Goal: Task Accomplishment & Management: Complete application form

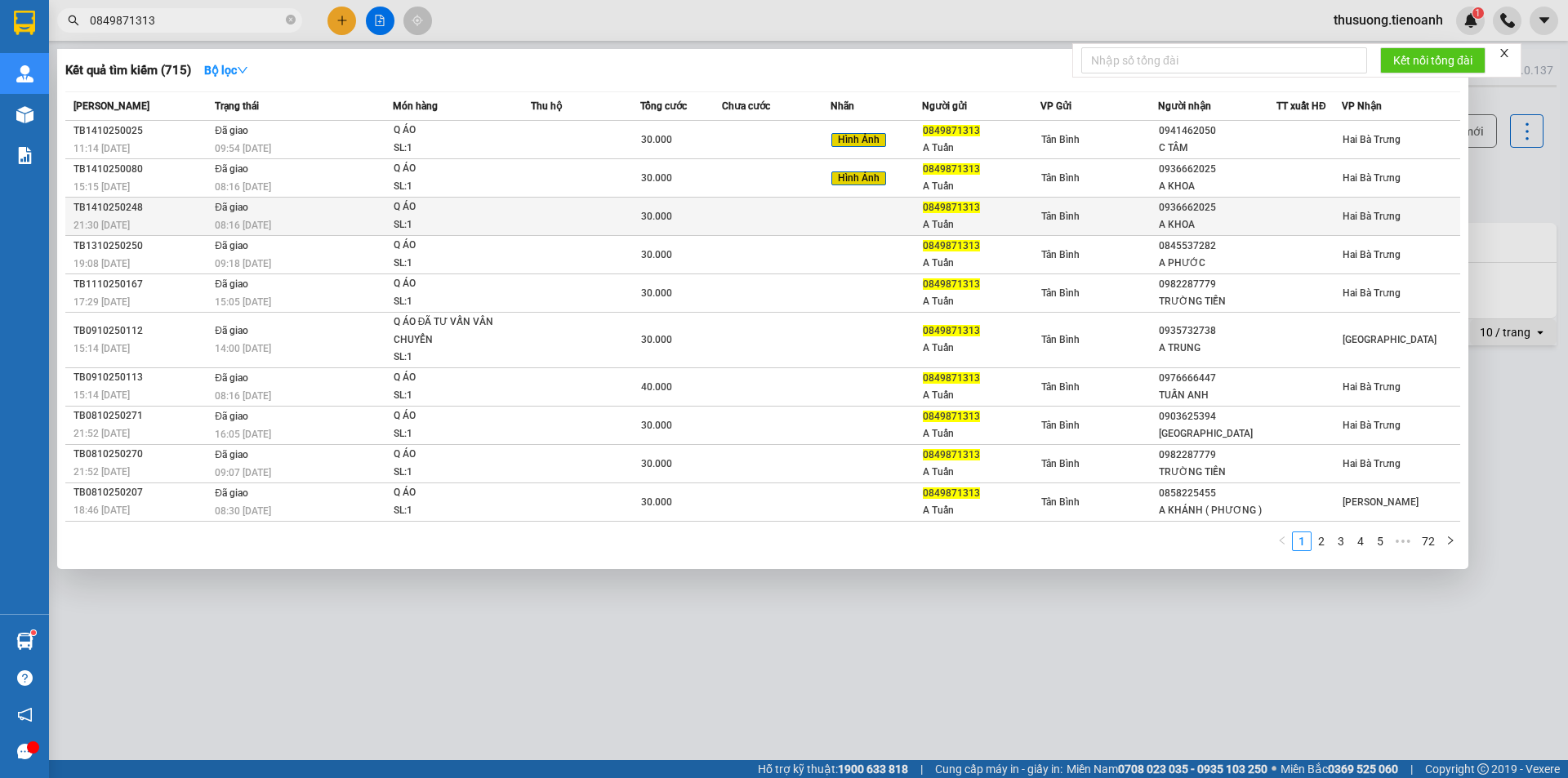
type input "0849871313"
click at [324, 226] on div "08:16 [DATE]" at bounding box center [303, 225] width 178 height 18
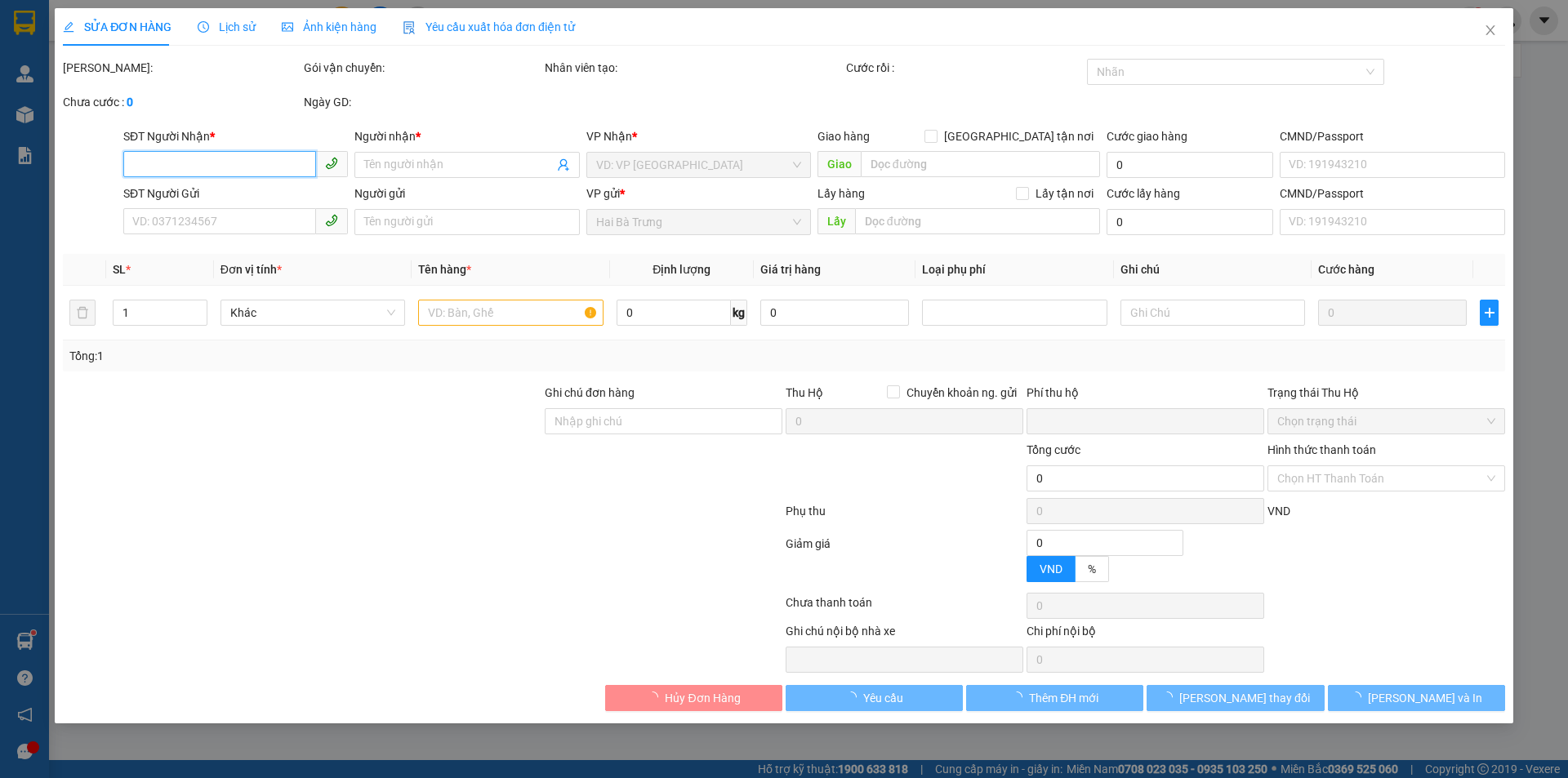
type input "0936662025"
type input "A KHOA"
type input "079195008343"
type input "0849871313"
type input "A Tuấn"
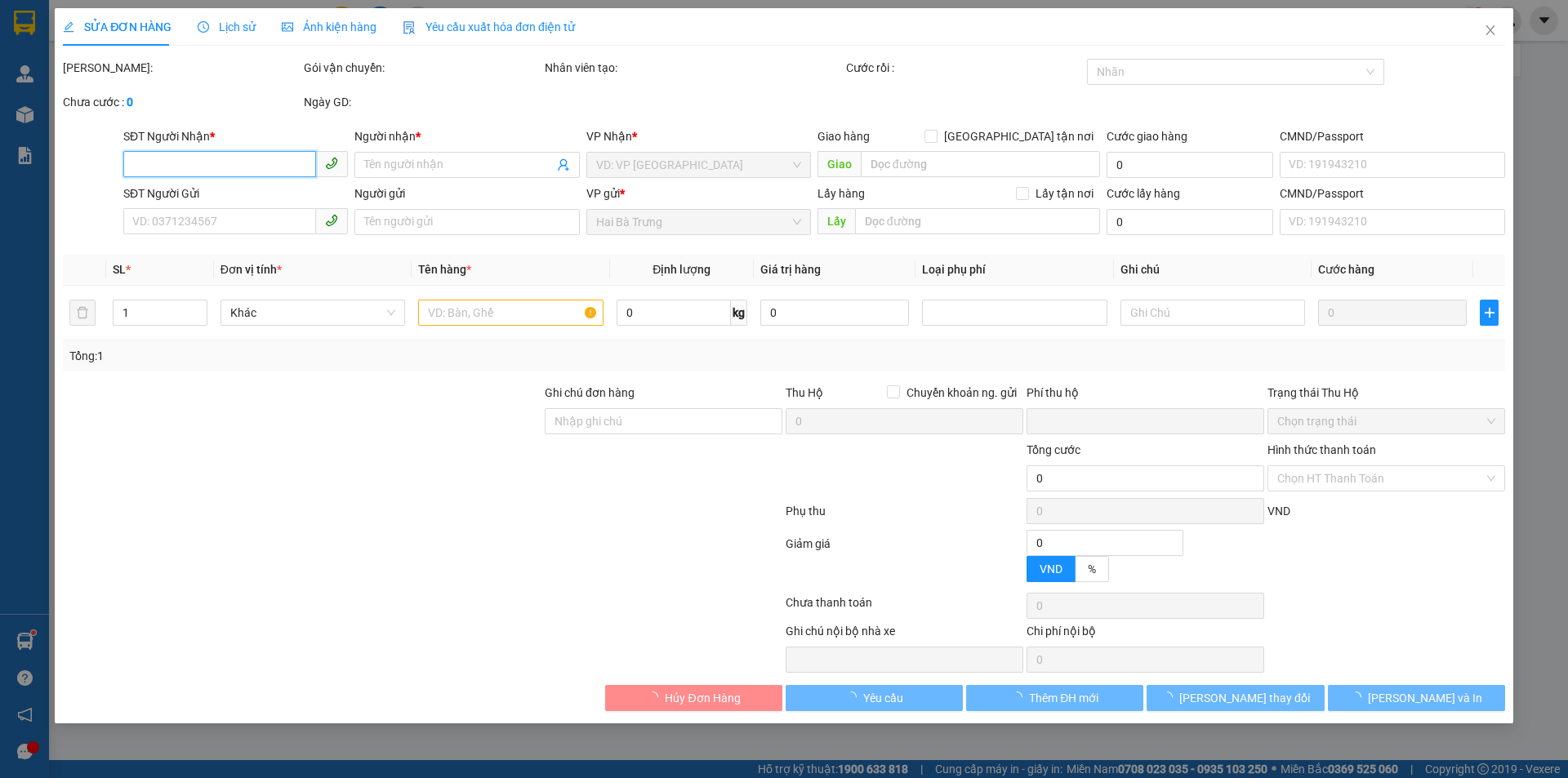
type input "0870882202640"
type input "0"
type input "30.000"
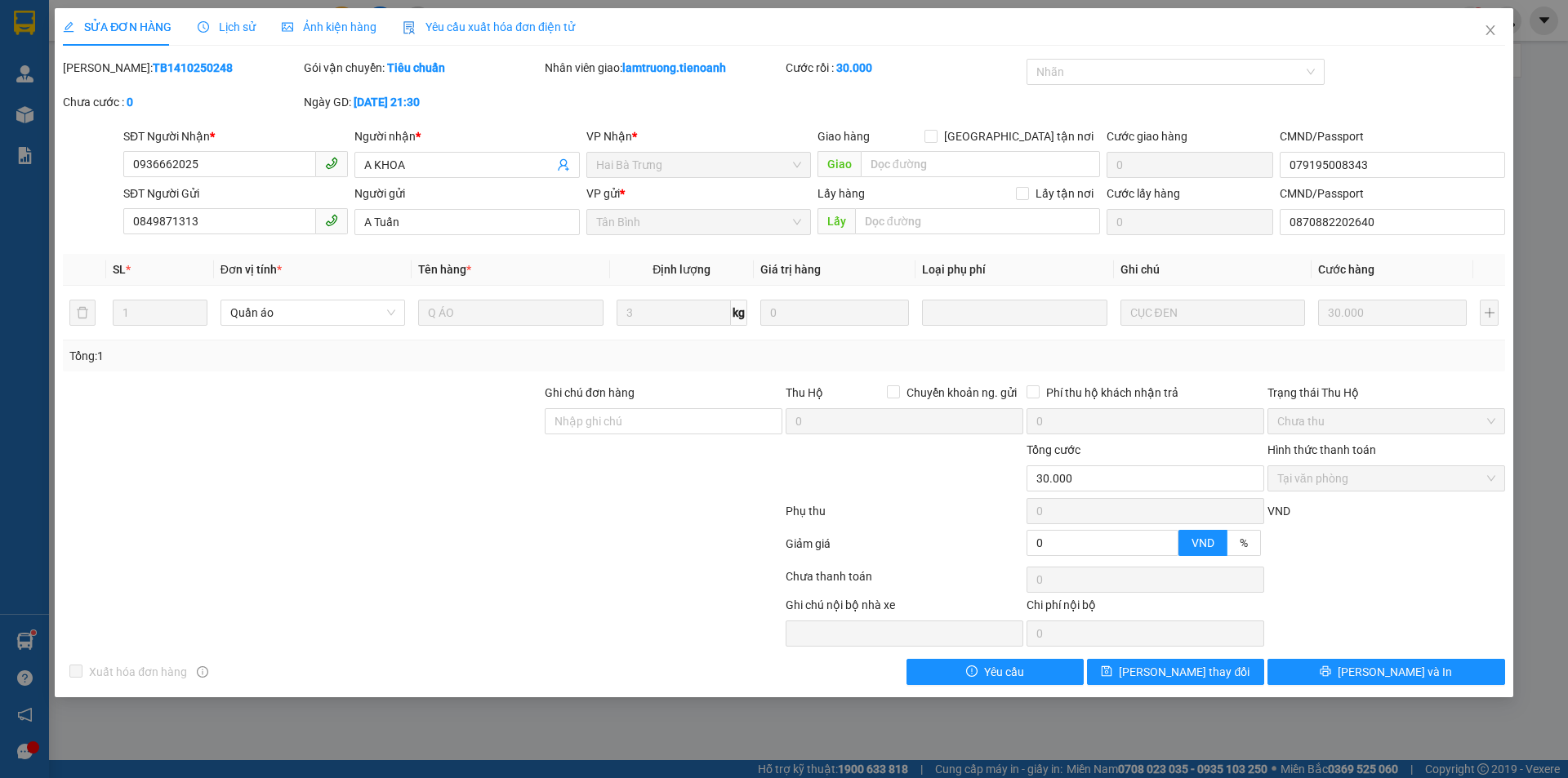
click at [330, 23] on span "Ảnh kiện hàng" at bounding box center [330, 26] width 95 height 13
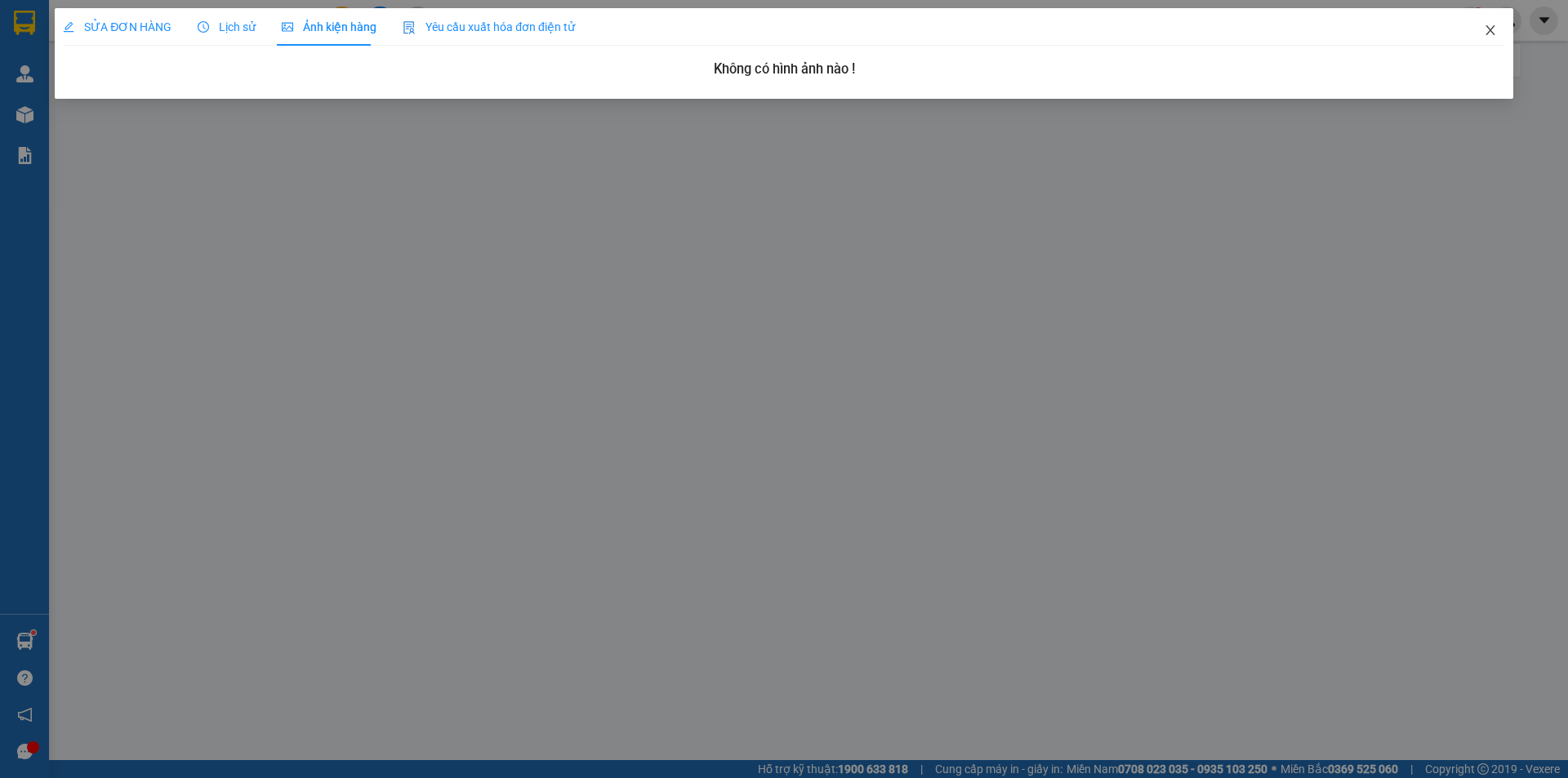
click at [1495, 34] on icon "close" at bounding box center [1490, 30] width 13 height 13
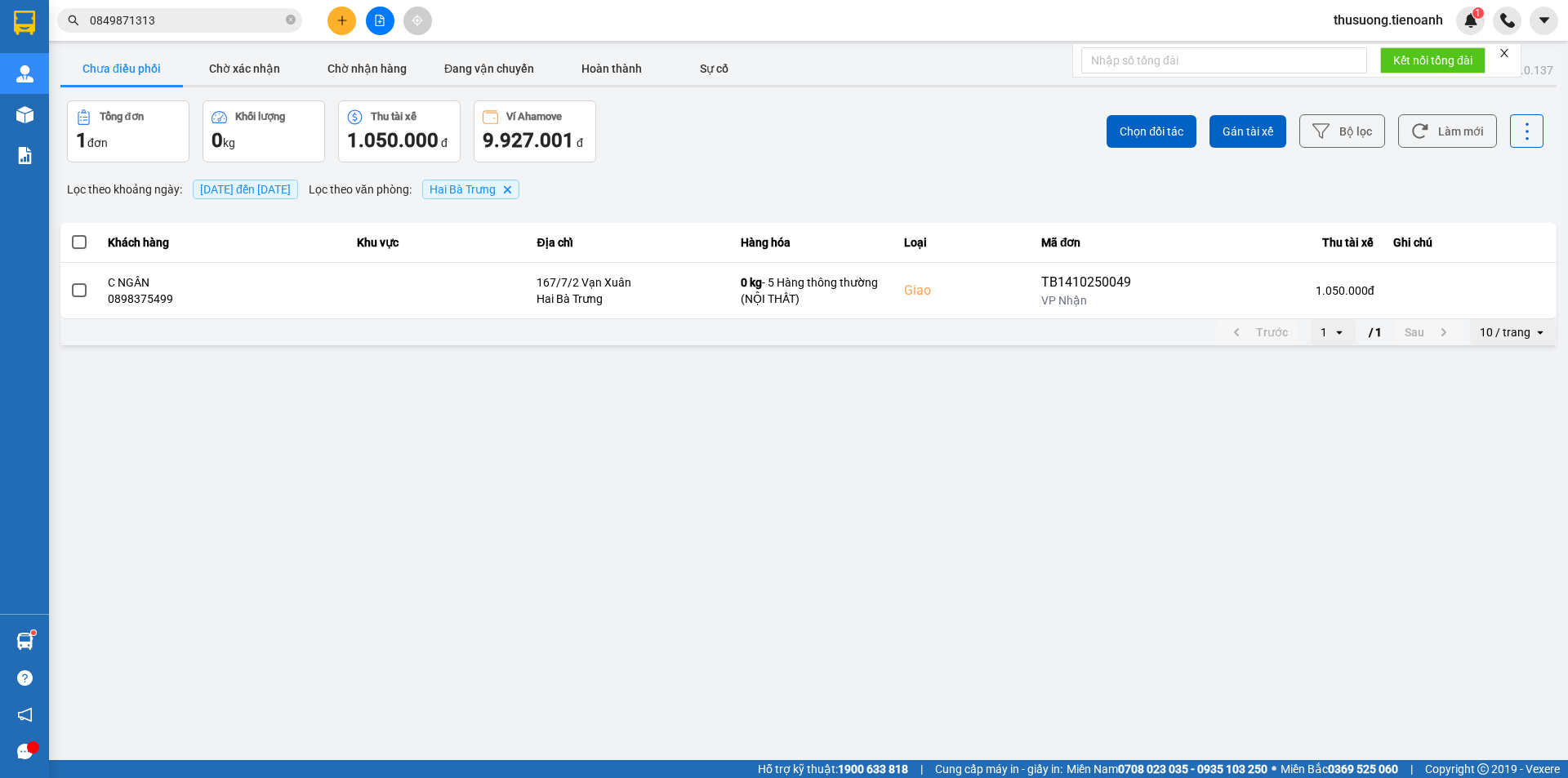
click at [169, 18] on input "0849871313" at bounding box center [186, 20] width 193 height 18
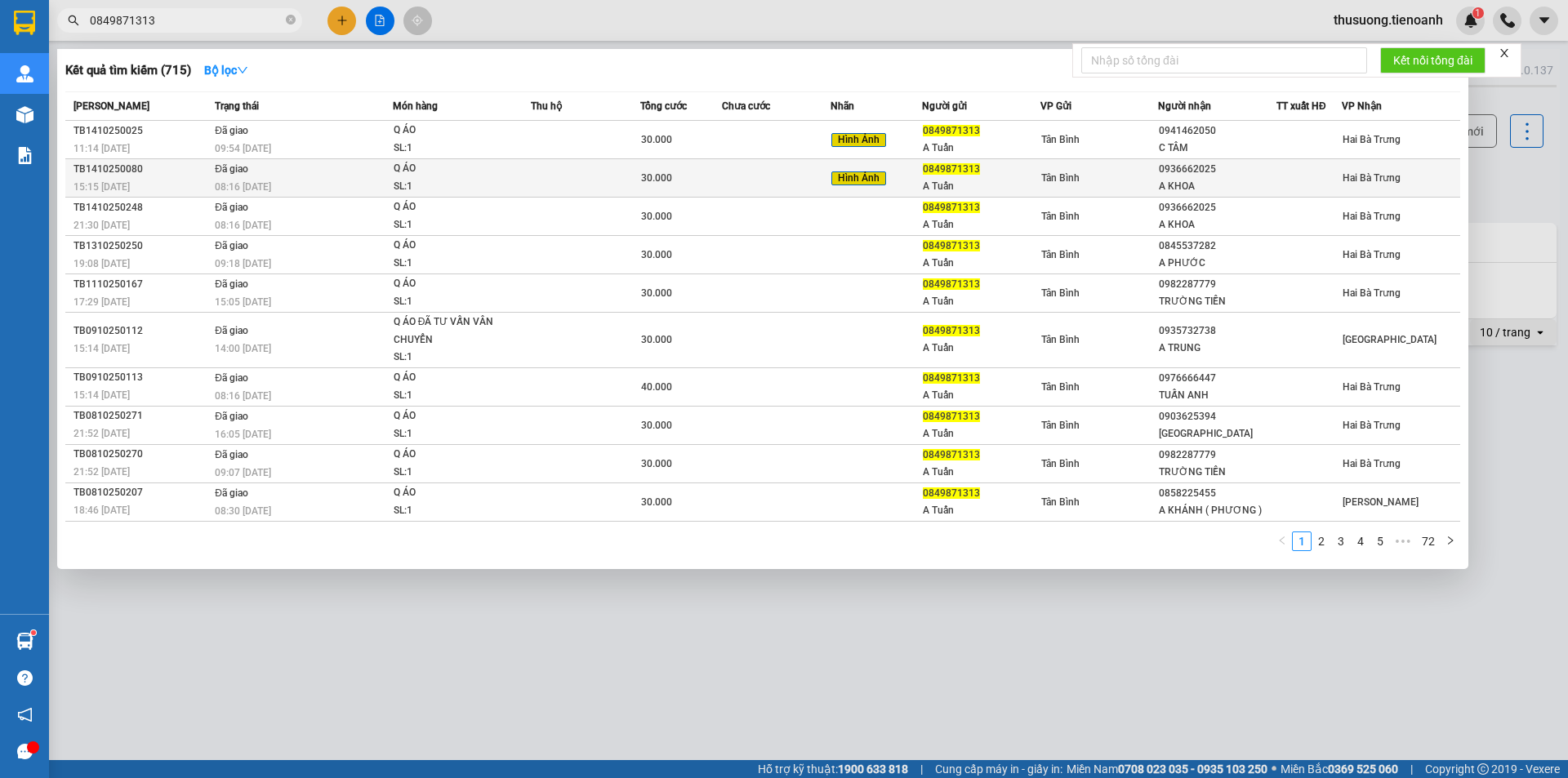
click at [330, 186] on div "08:16 [DATE]" at bounding box center [303, 187] width 178 height 18
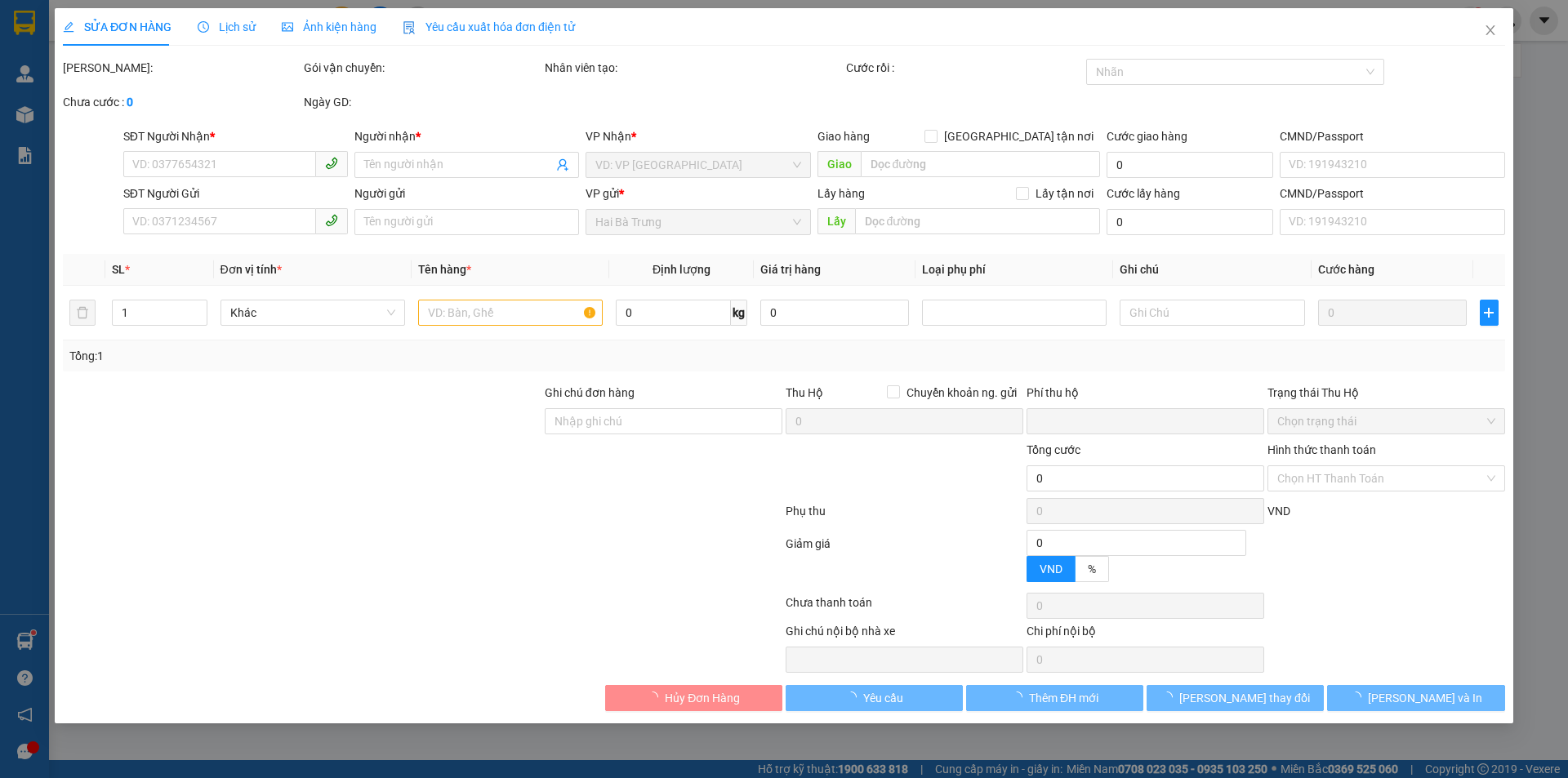
type input "0936662025"
type input "A KHOA"
type input "079195008343"
type input "0849871313"
type input "A Tuấn"
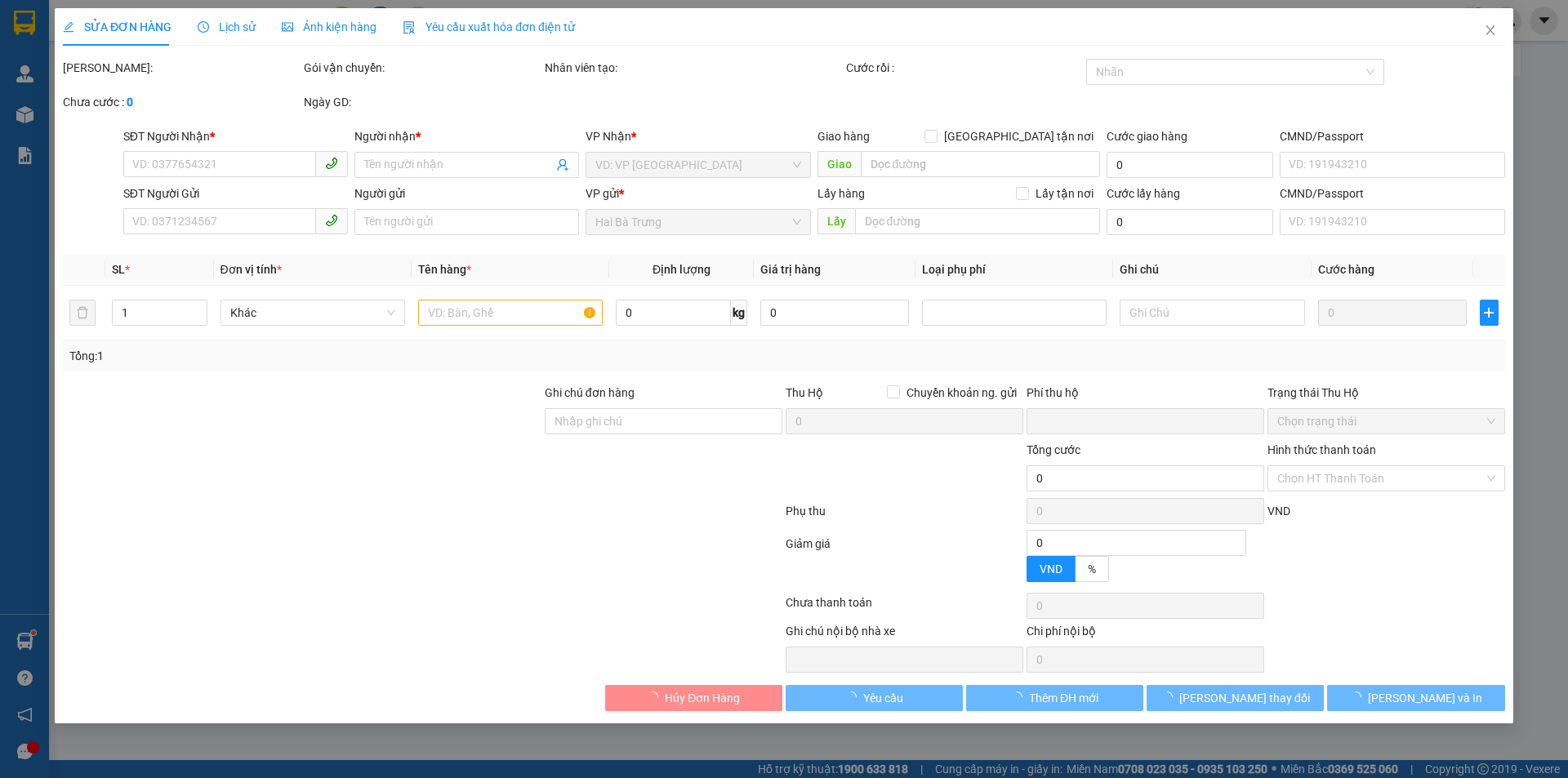
type input "0870882202640"
type input "0"
type input "30.000"
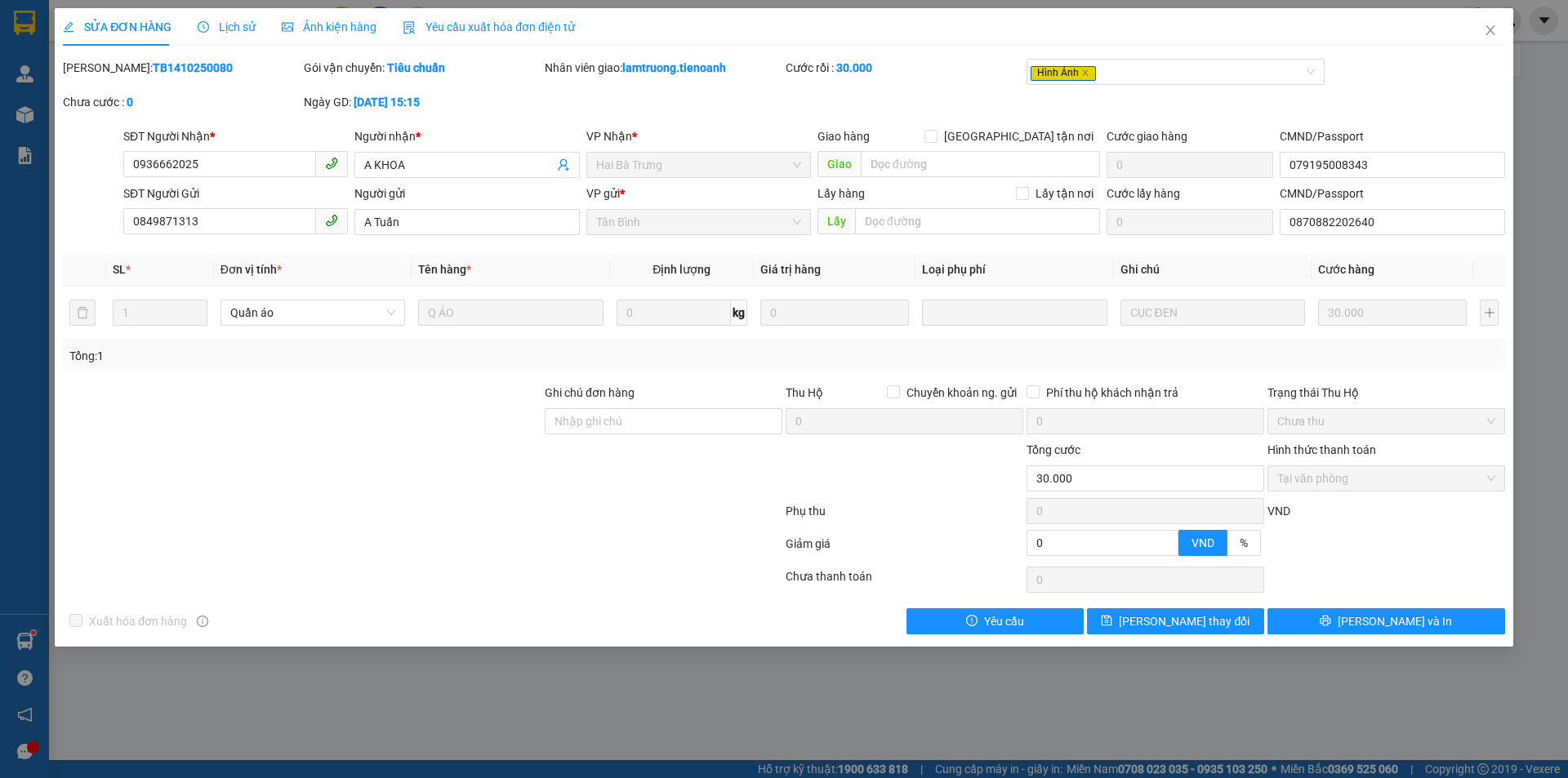
click at [322, 26] on span "Ảnh kiện hàng" at bounding box center [330, 26] width 95 height 13
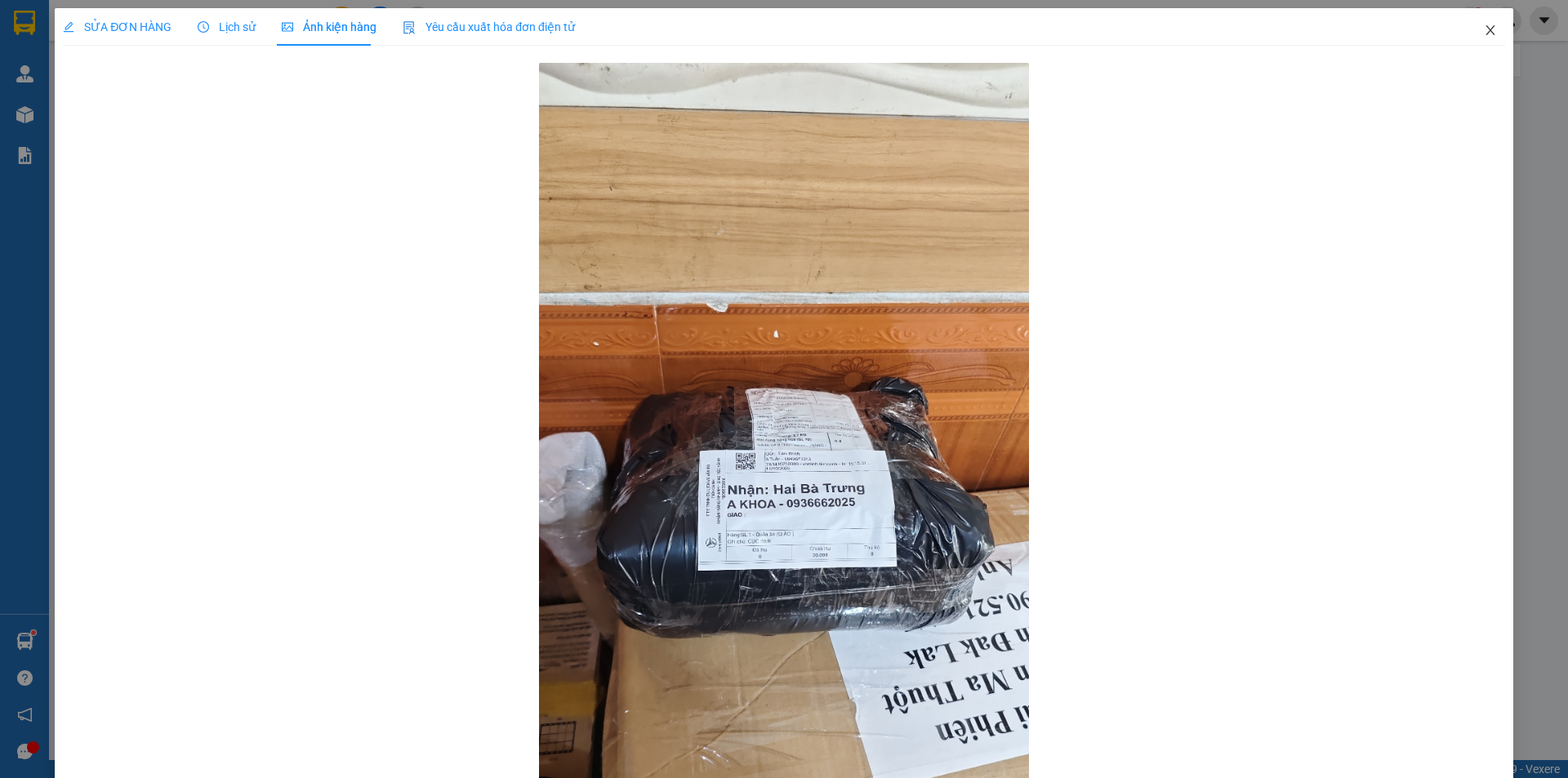
click at [1484, 27] on icon "close" at bounding box center [1490, 30] width 13 height 13
